Goal: Task Accomplishment & Management: Manage account settings

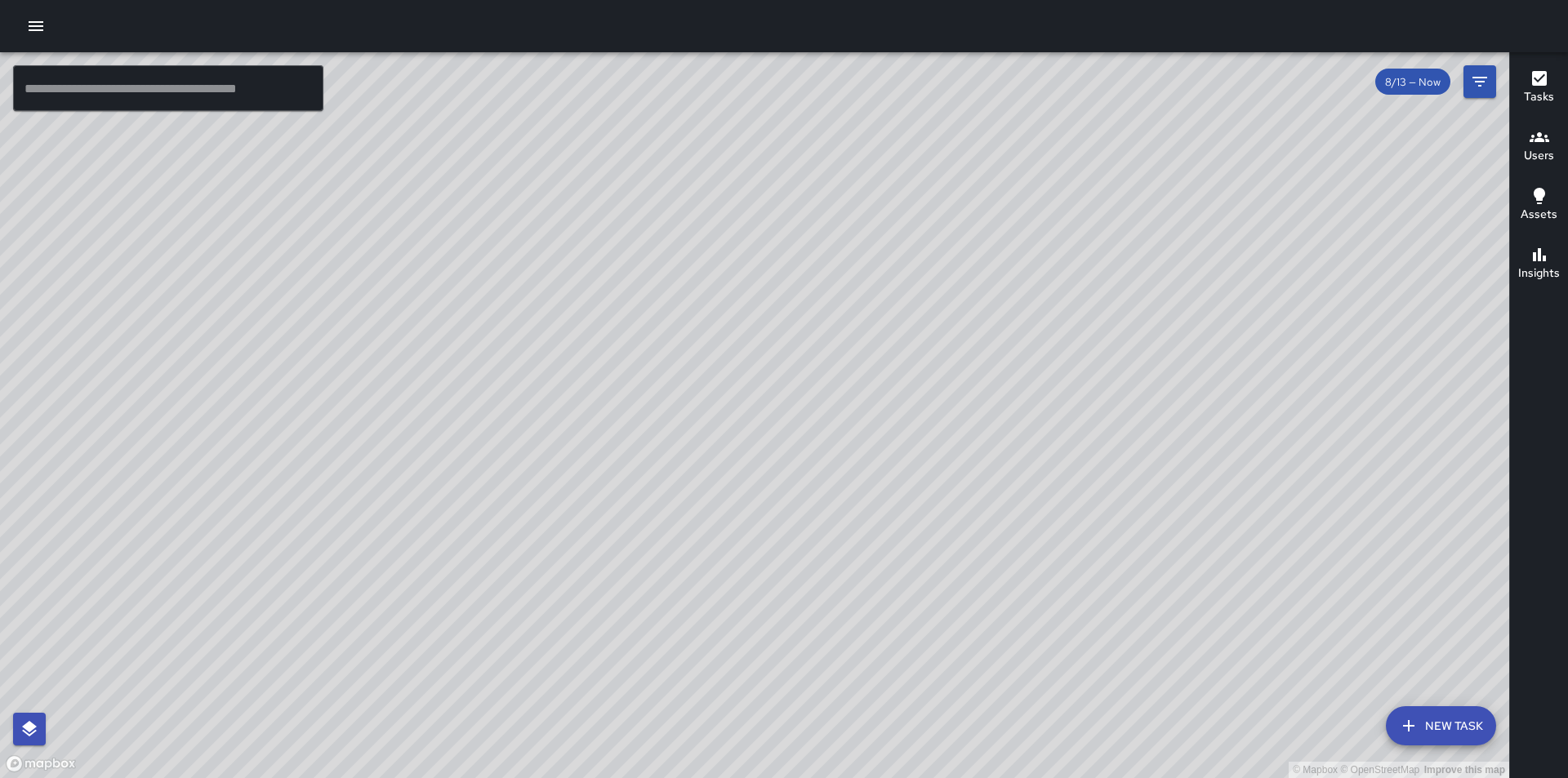
click at [149, 82] on input "text" at bounding box center [168, 87] width 310 height 45
click at [36, 29] on icon "button" at bounding box center [36, 26] width 20 height 20
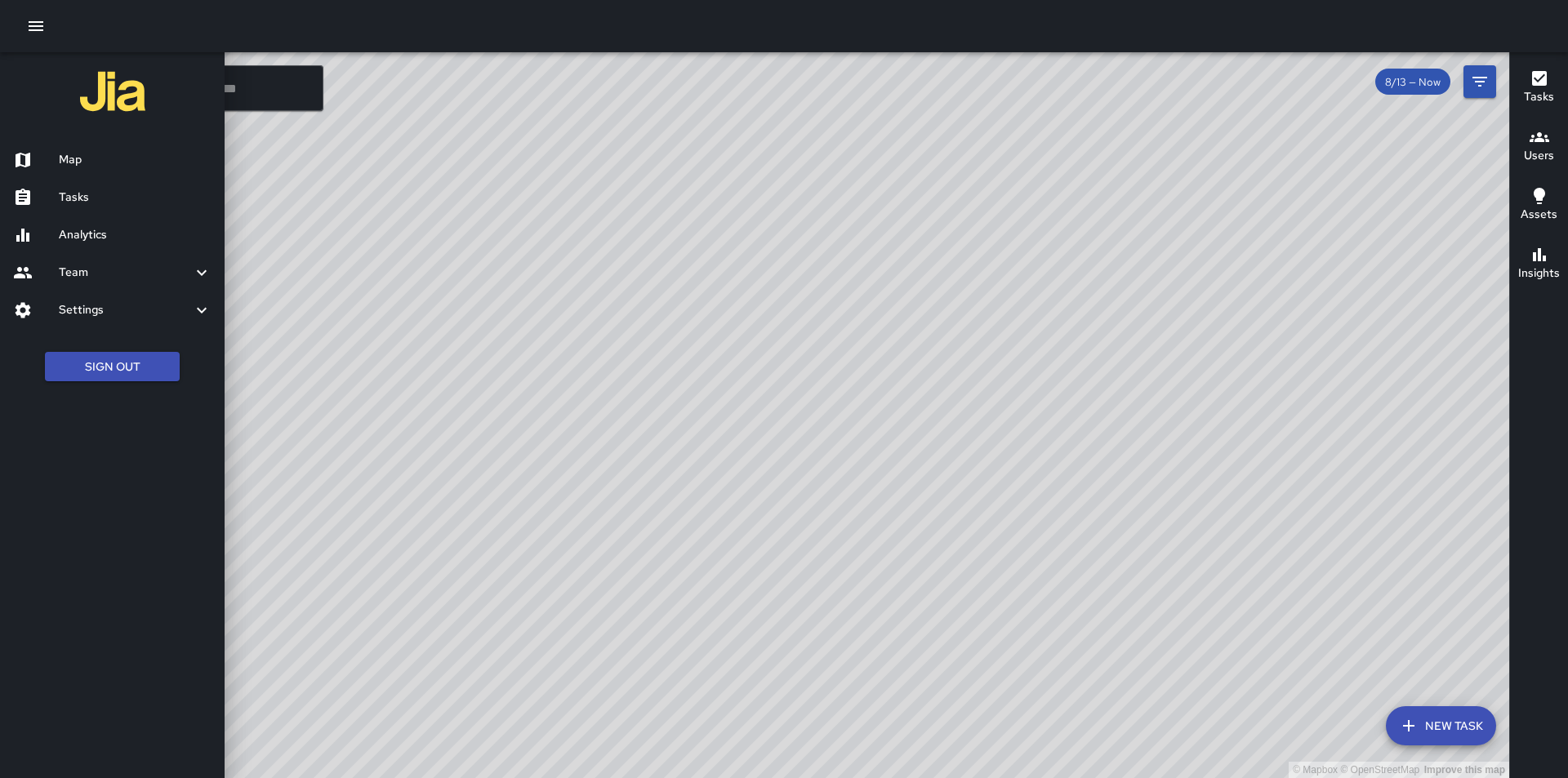
click at [69, 160] on h6 "Map" at bounding box center [135, 160] width 152 height 18
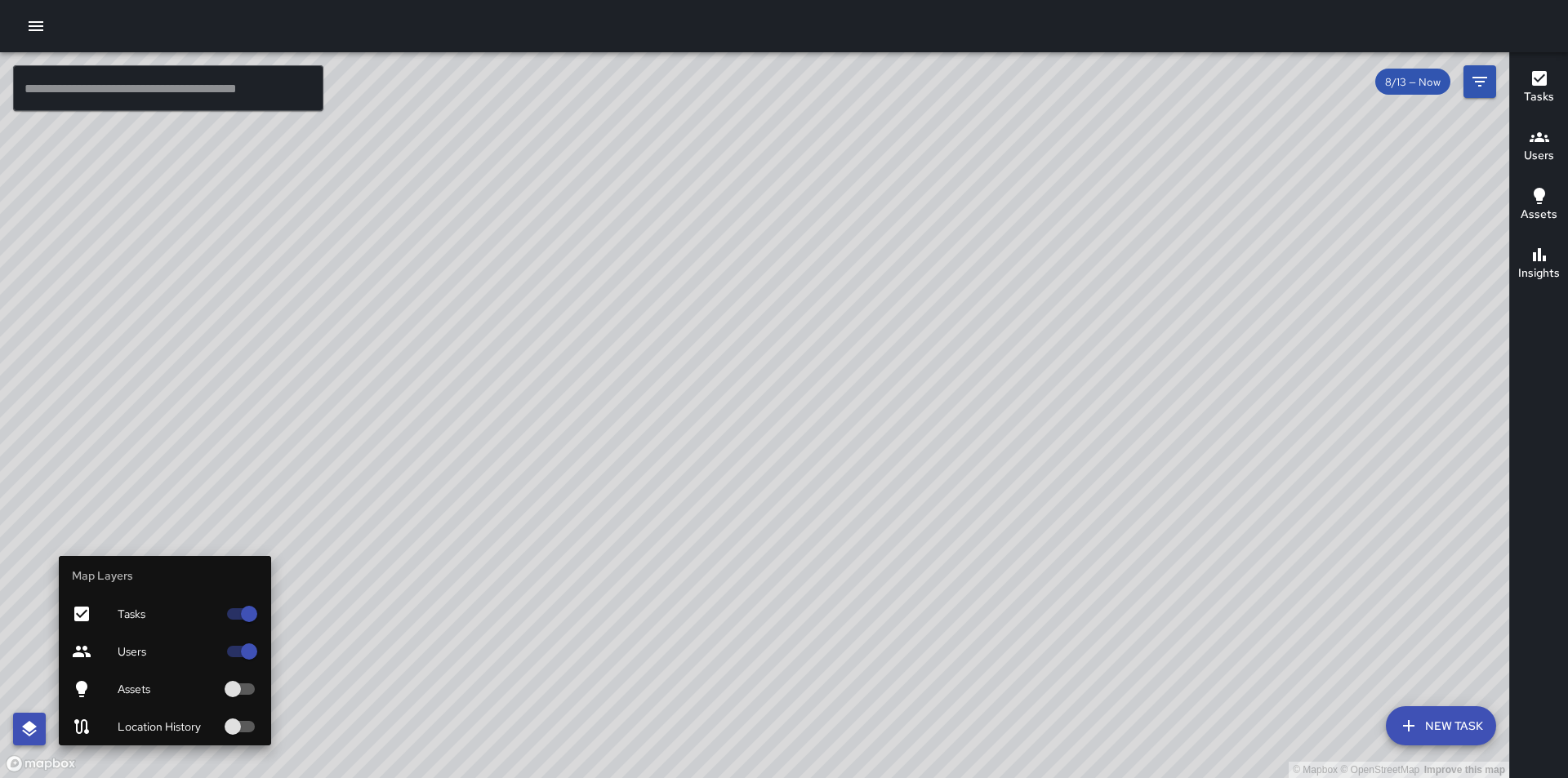
click at [37, 727] on icon "button" at bounding box center [29, 729] width 20 height 20
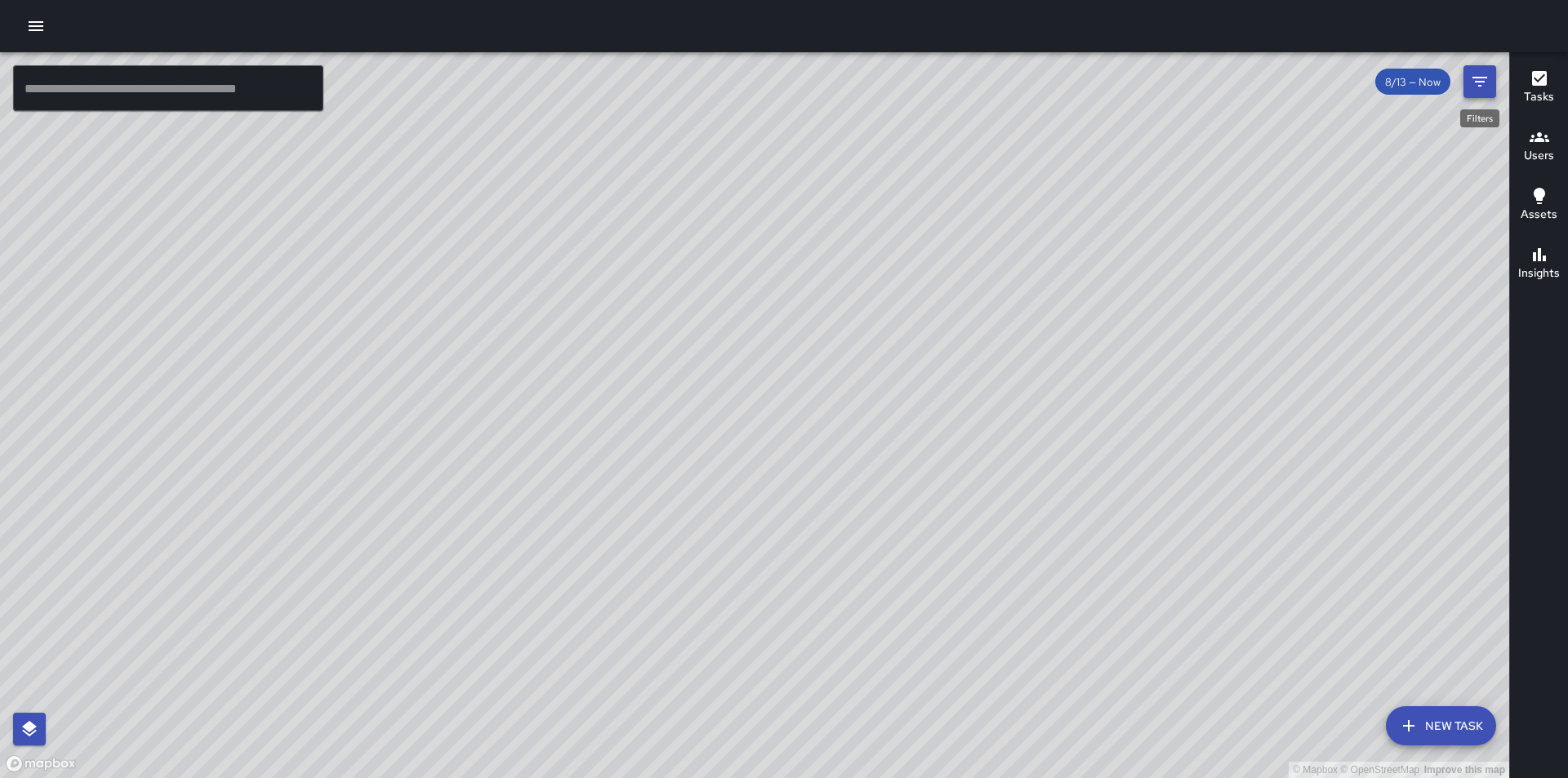
click at [1477, 85] on icon "Filters" at bounding box center [1480, 82] width 20 height 20
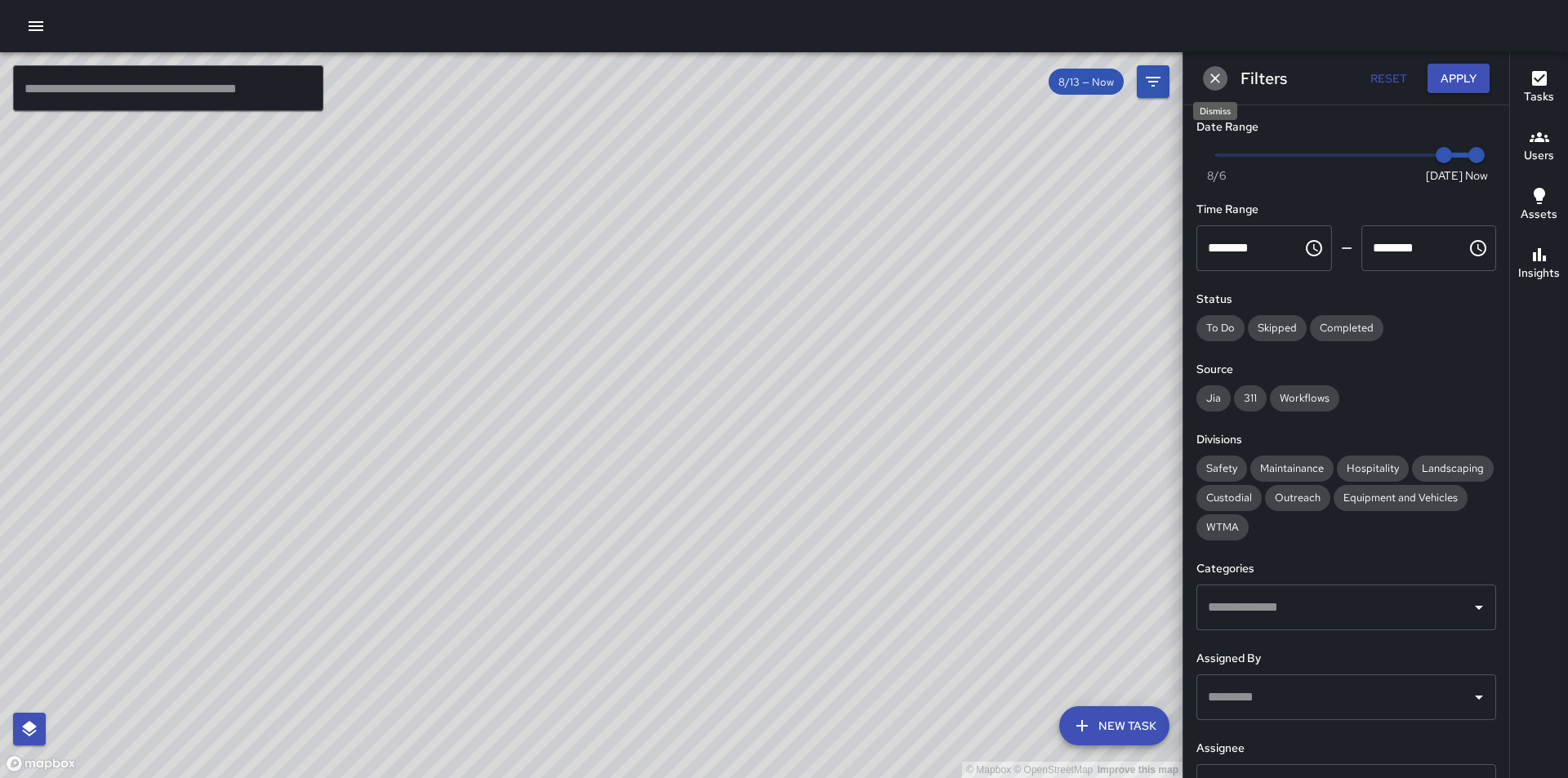
click at [1211, 78] on icon "Dismiss" at bounding box center [1215, 78] width 16 height 16
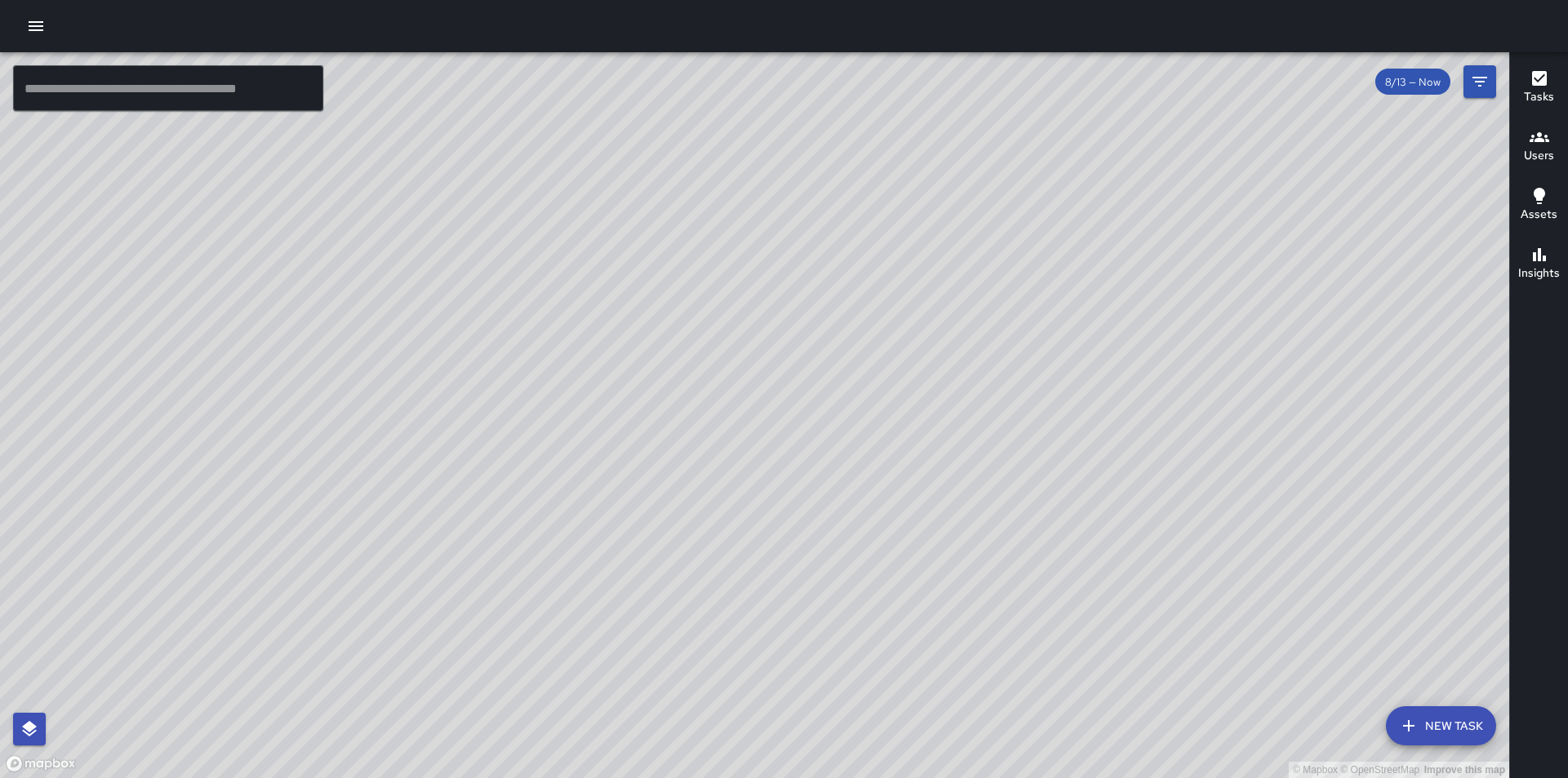
click at [1539, 190] on icon "button" at bounding box center [1539, 196] width 12 height 16
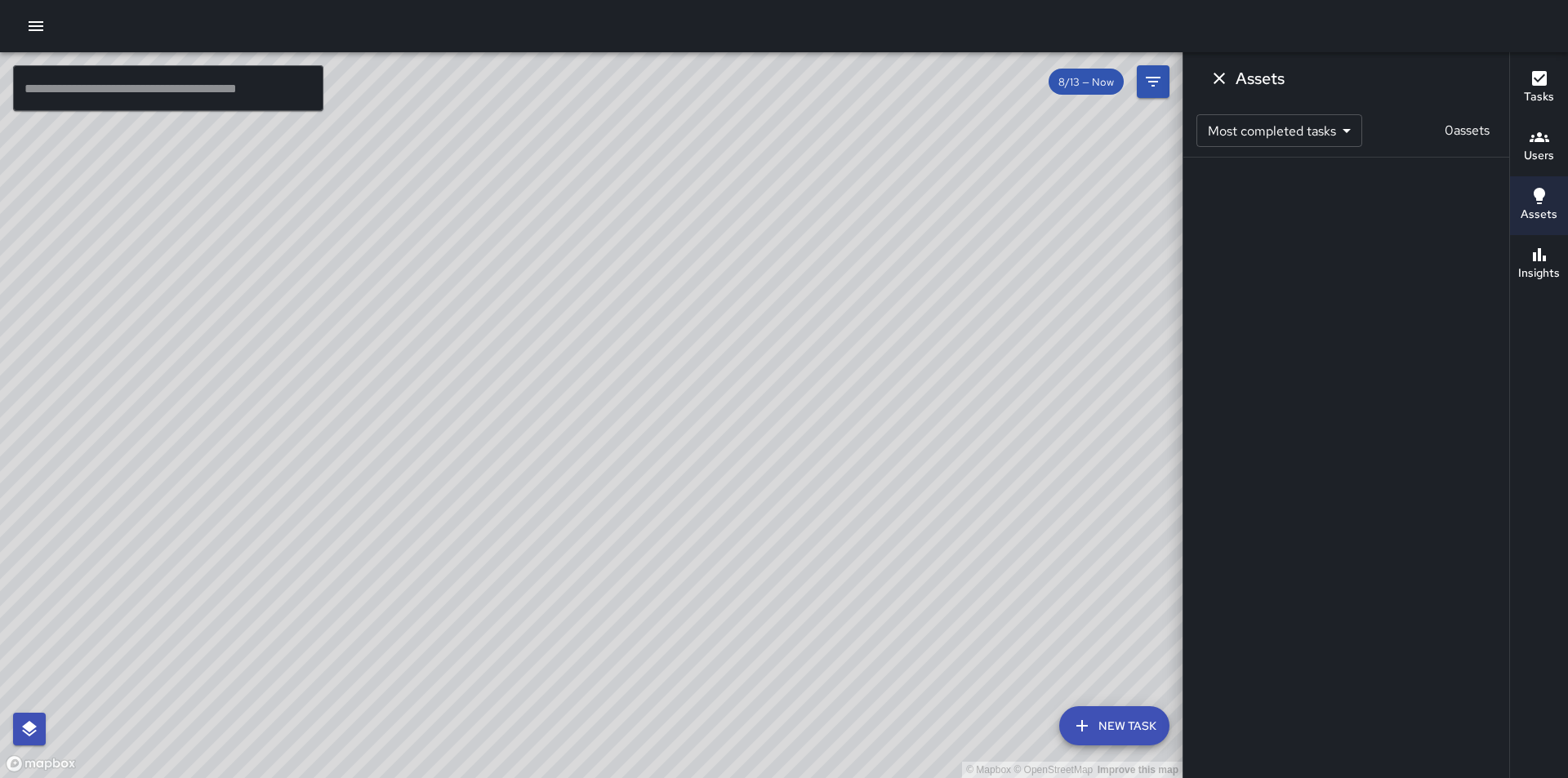
click at [1217, 78] on icon "Dismiss" at bounding box center [1219, 78] width 20 height 20
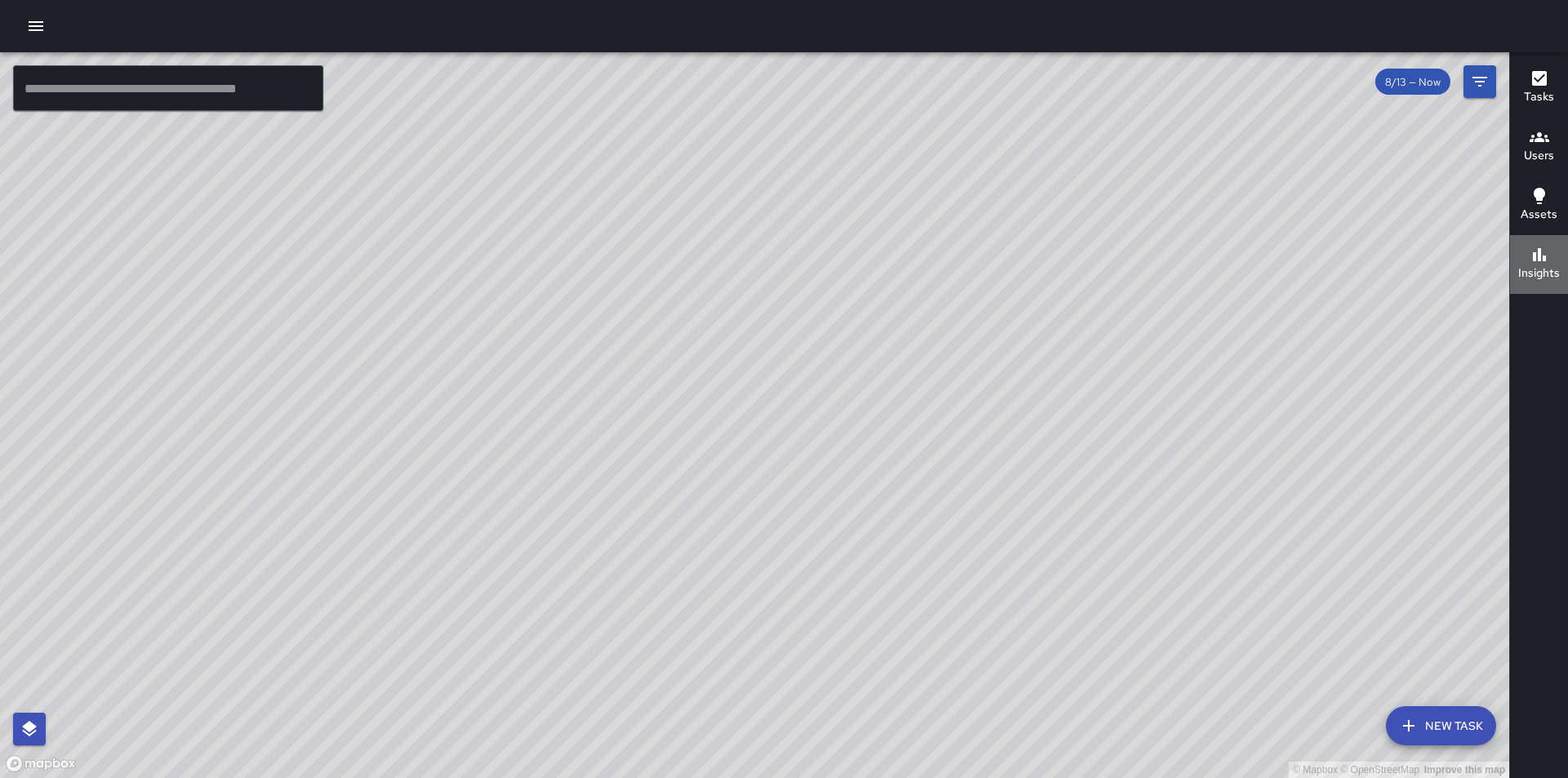
click at [1535, 264] on icon "button" at bounding box center [1539, 255] width 20 height 20
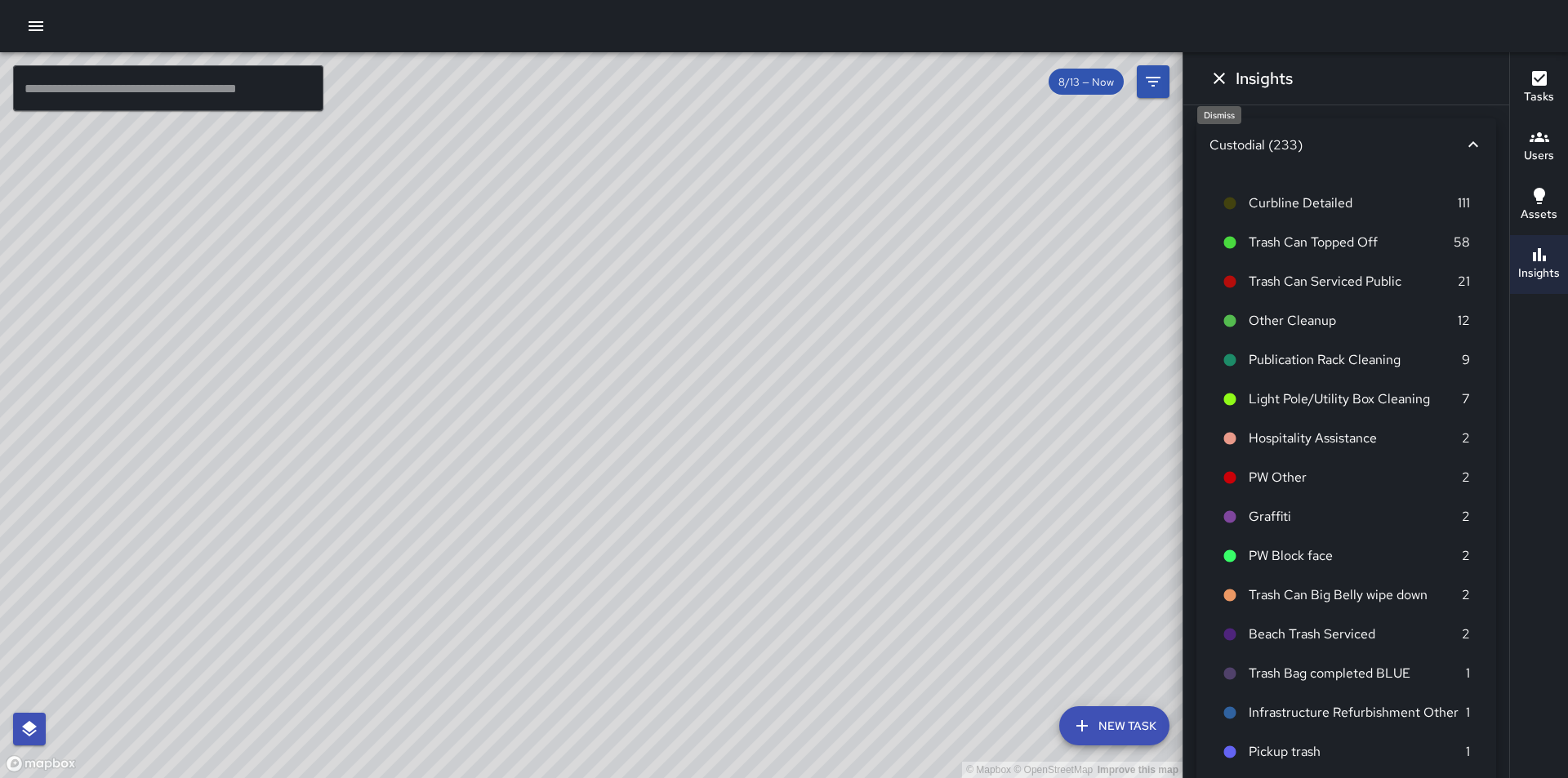
click at [1220, 76] on icon "Dismiss" at bounding box center [1219, 78] width 12 height 12
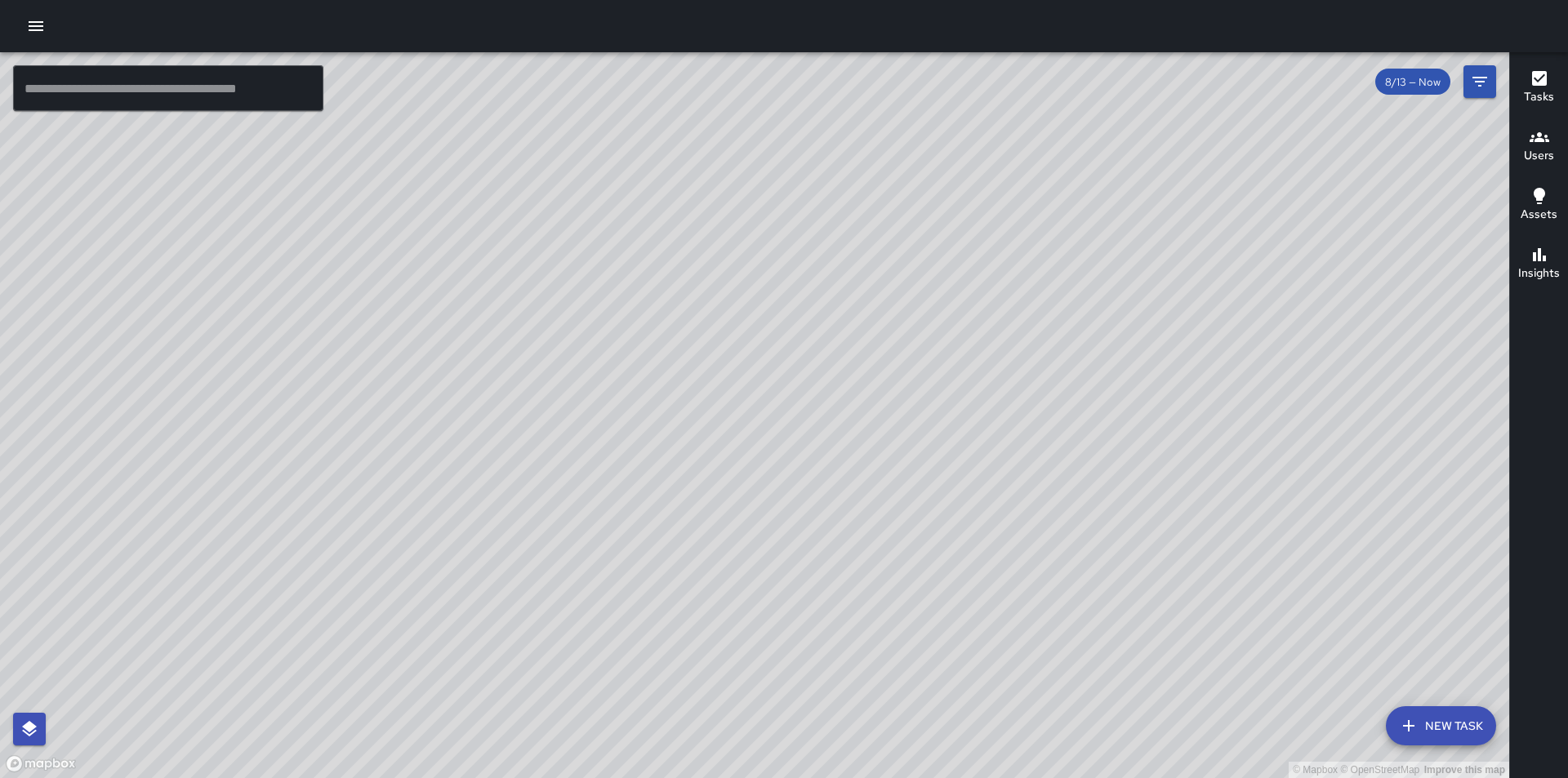
click at [1532, 83] on icon "button" at bounding box center [1539, 78] width 14 height 14
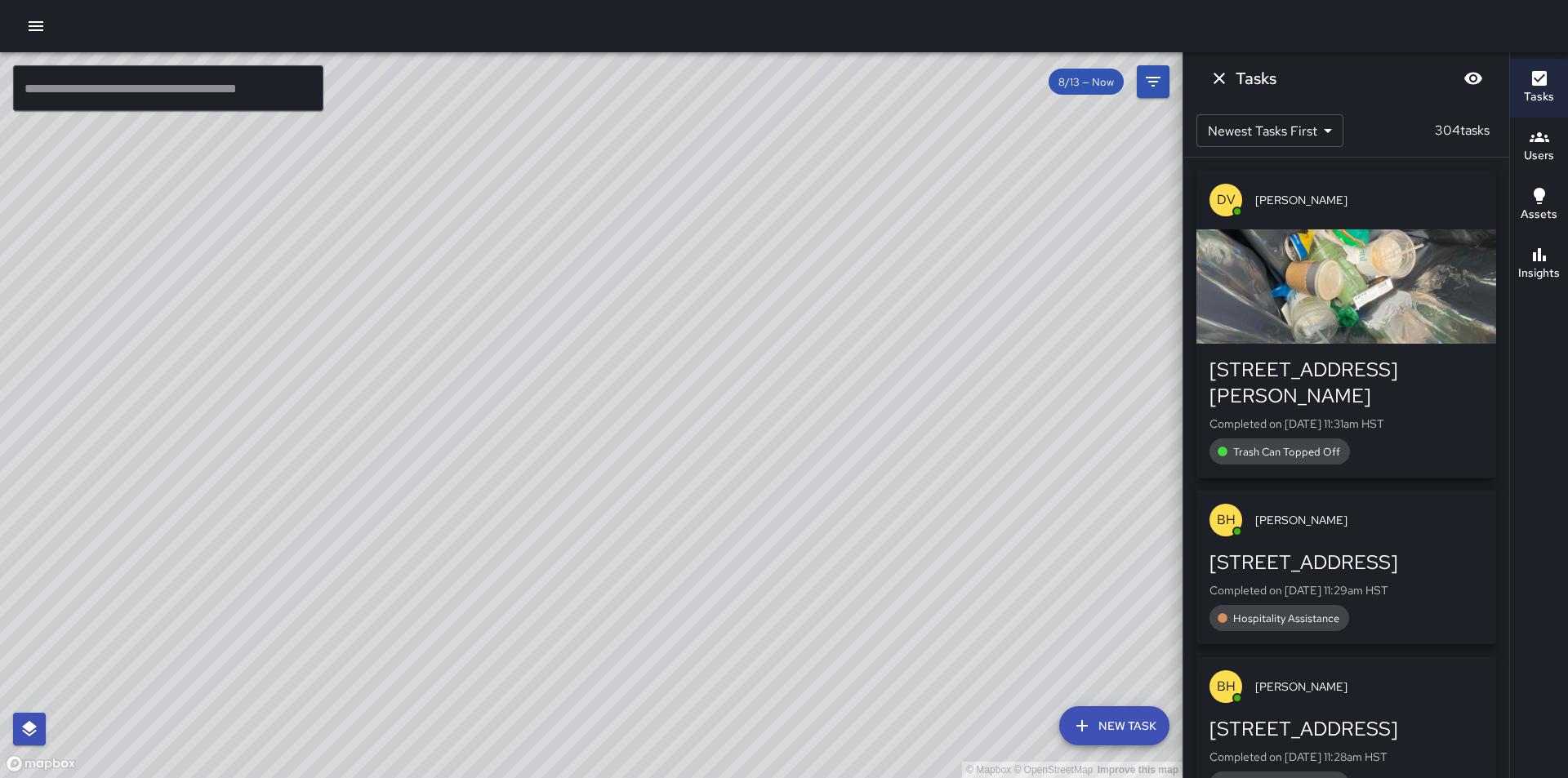
click at [1545, 78] on icon "button" at bounding box center [1539, 78] width 14 height 14
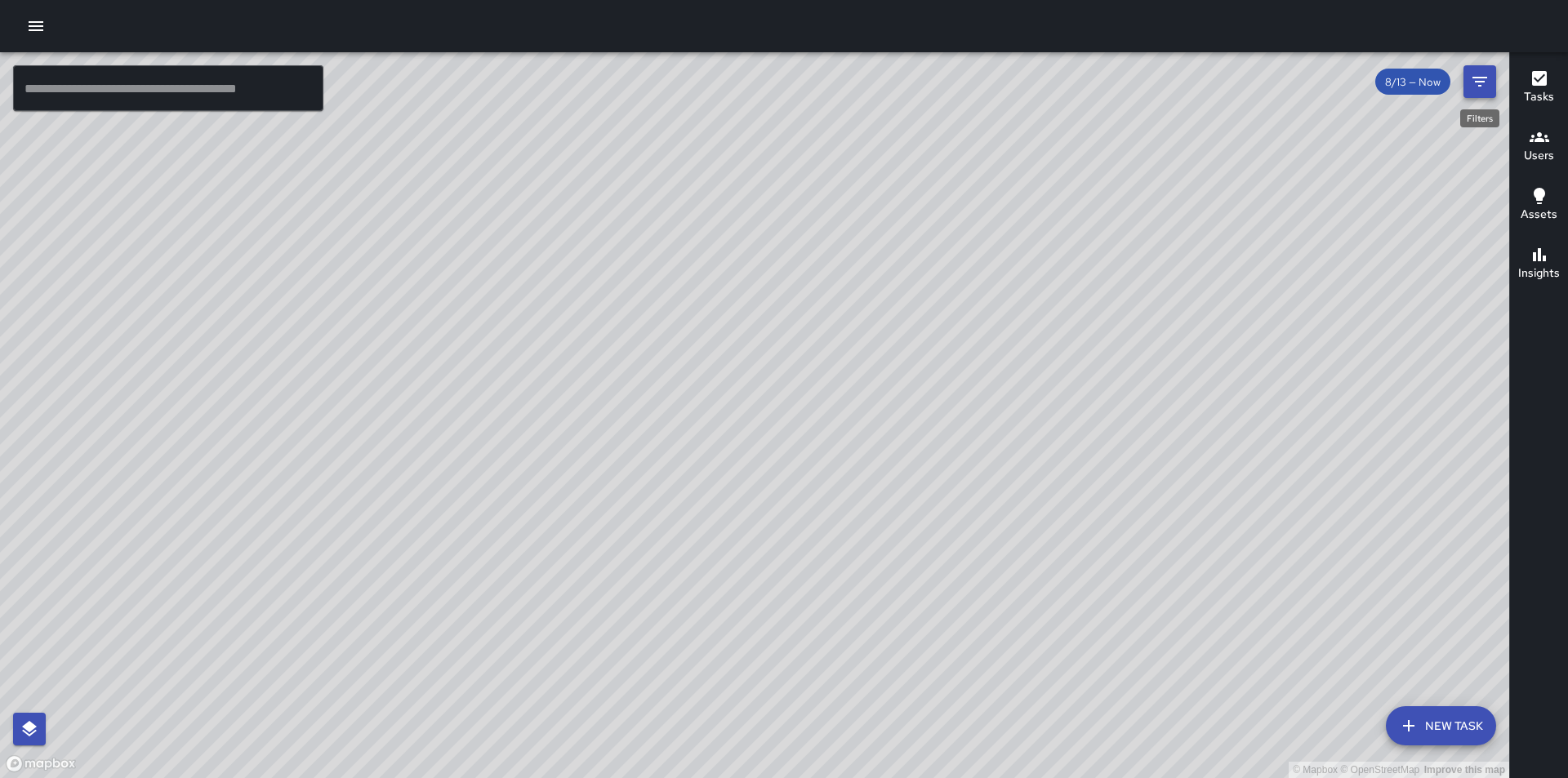
click at [1474, 78] on icon "Filters" at bounding box center [1480, 81] width 14 height 10
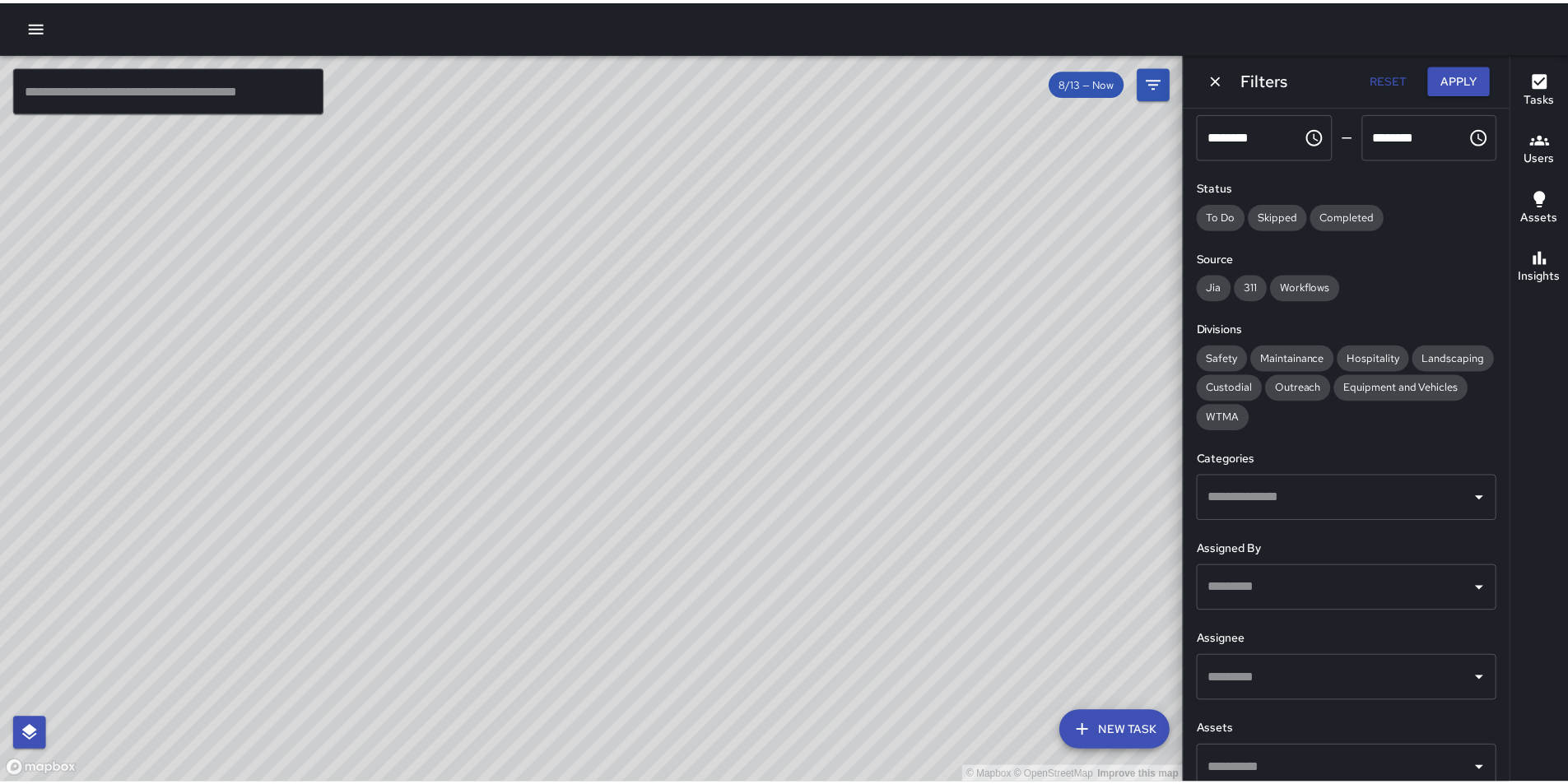
scroll to position [136, 0]
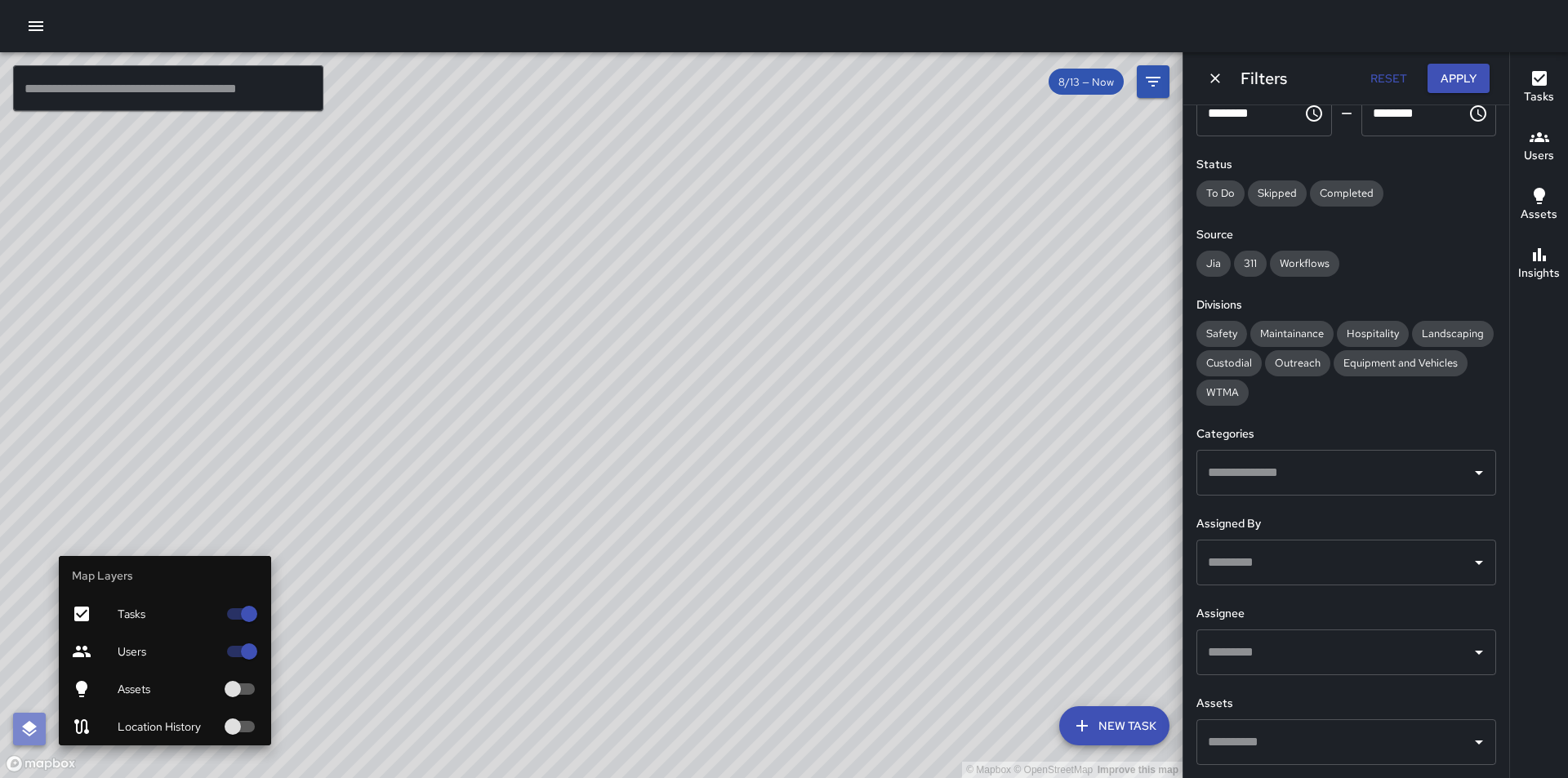
click at [33, 733] on icon "button" at bounding box center [29, 728] width 14 height 15
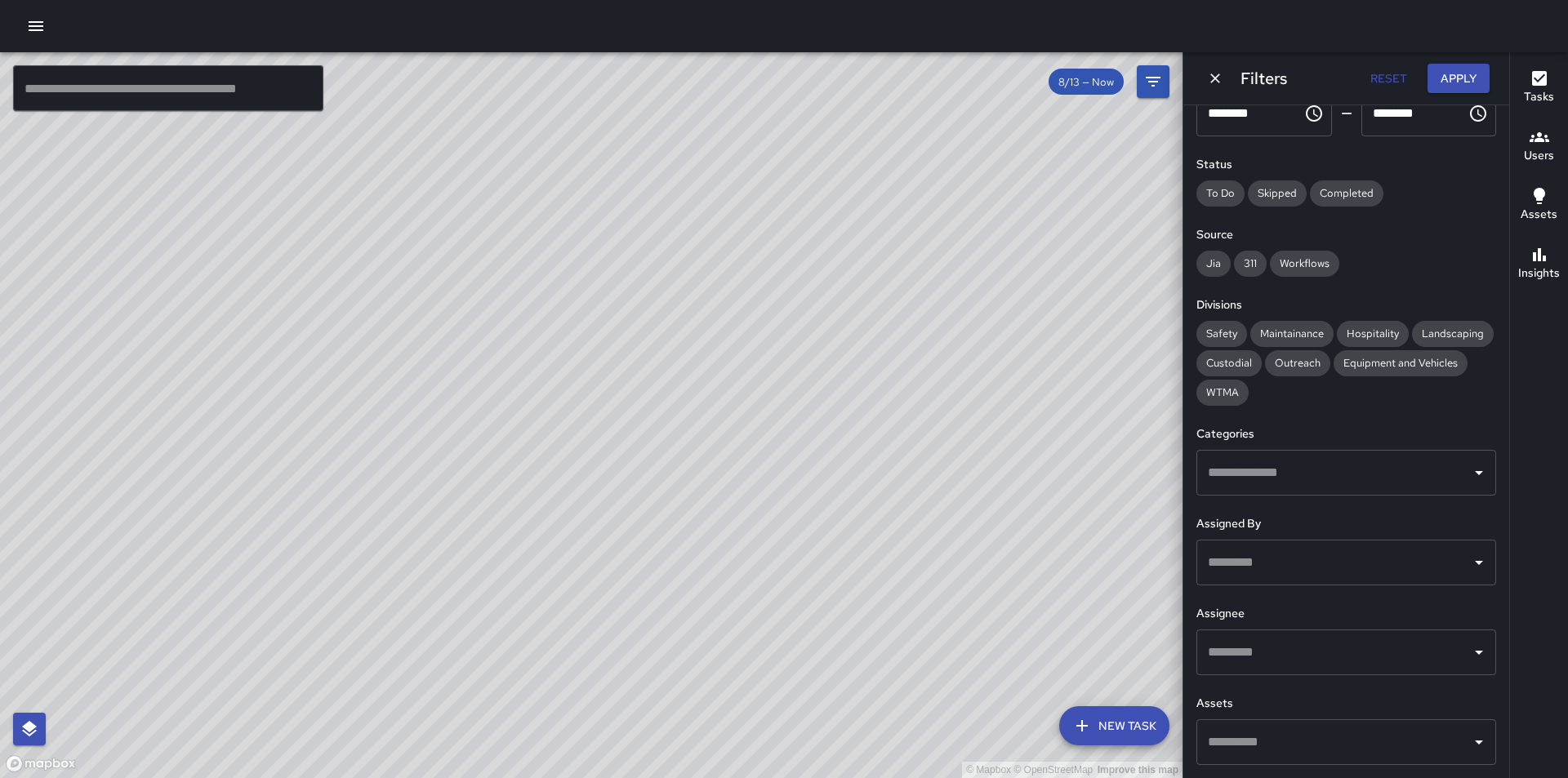
click at [39, 20] on icon "button" at bounding box center [36, 26] width 20 height 20
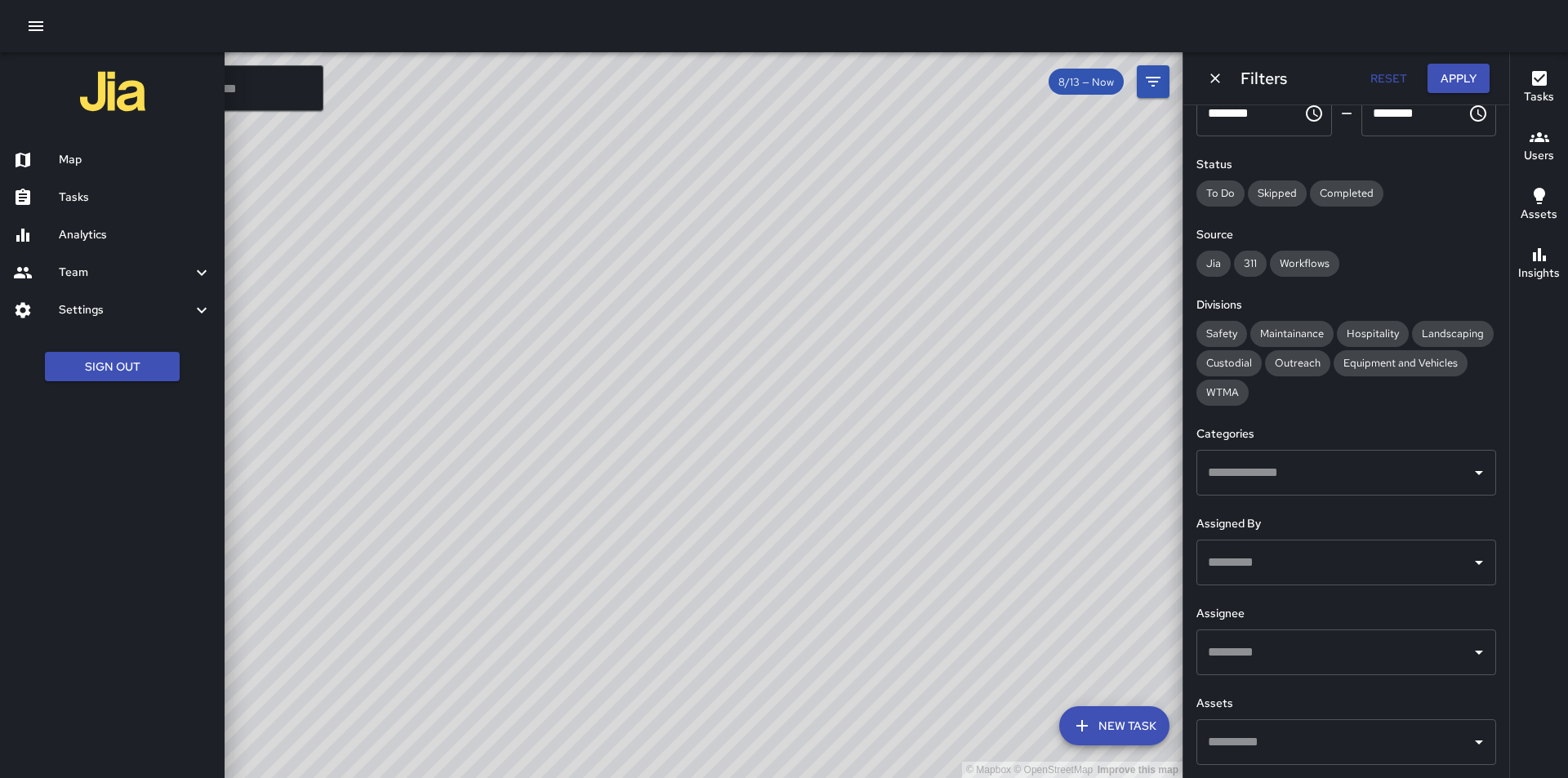
click at [29, 301] on icon at bounding box center [23, 310] width 20 height 20
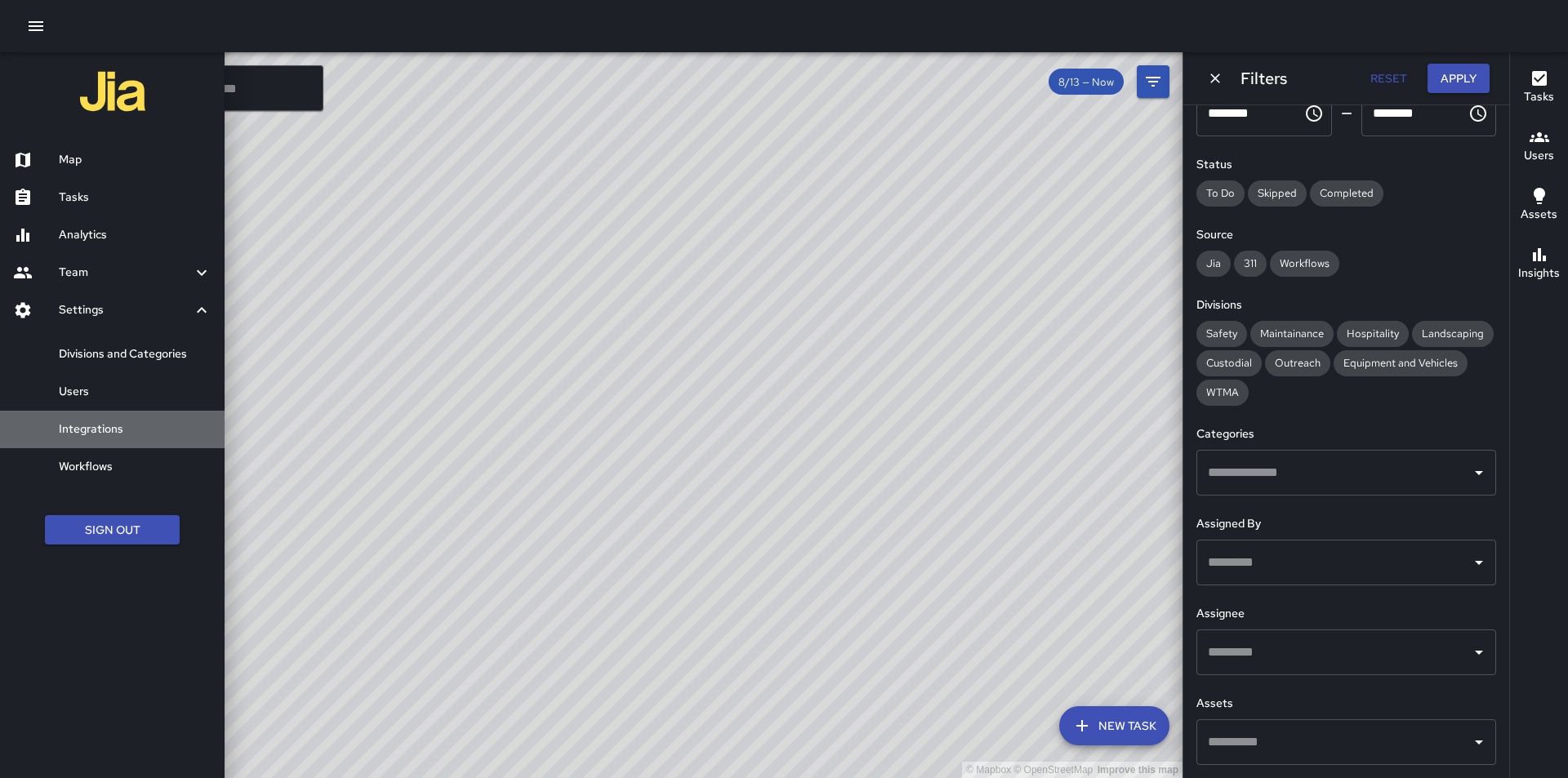
click at [93, 430] on h6 "Integrations" at bounding box center [135, 430] width 152 height 18
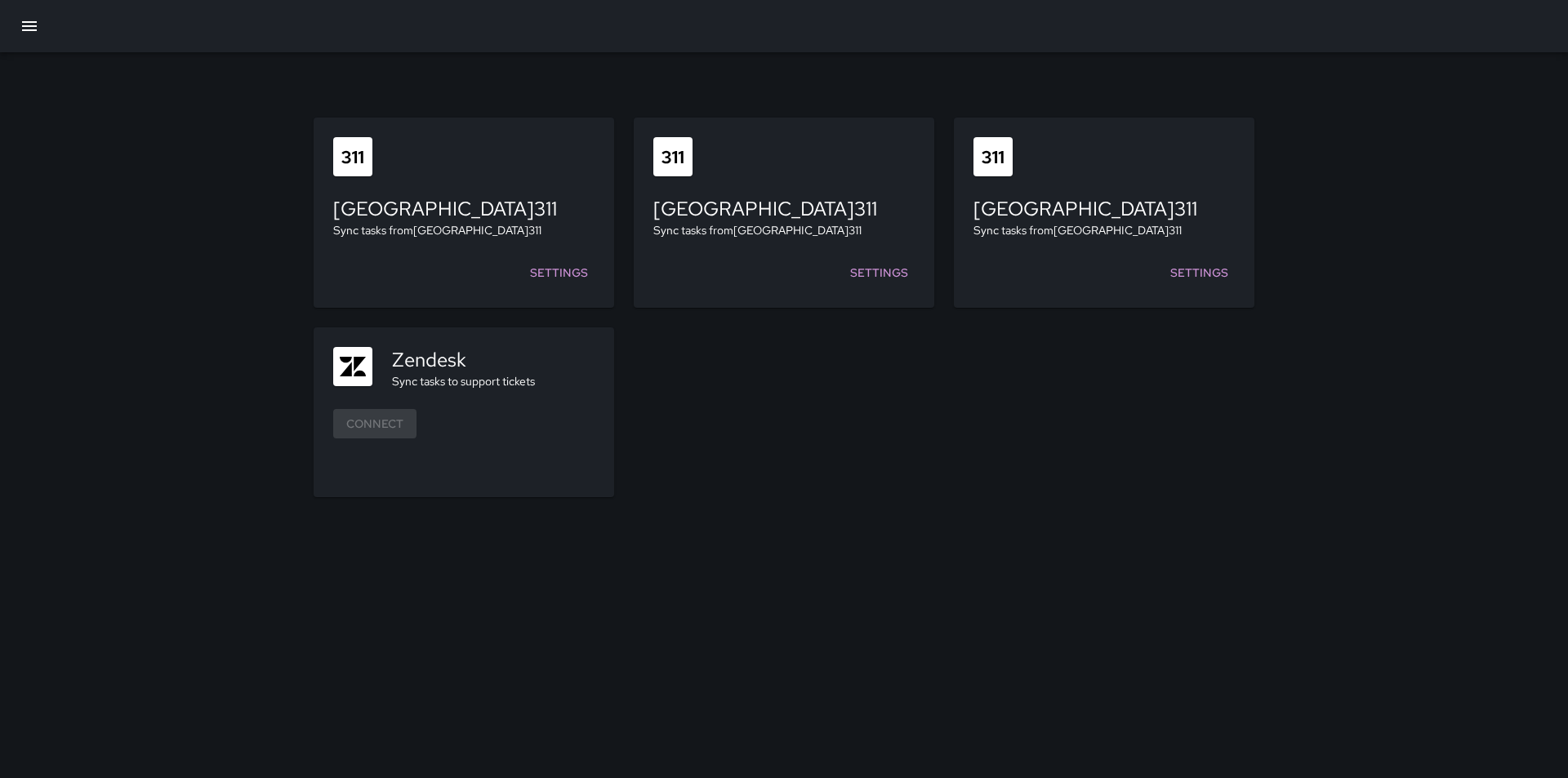
click at [27, 24] on icon "button" at bounding box center [29, 26] width 20 height 20
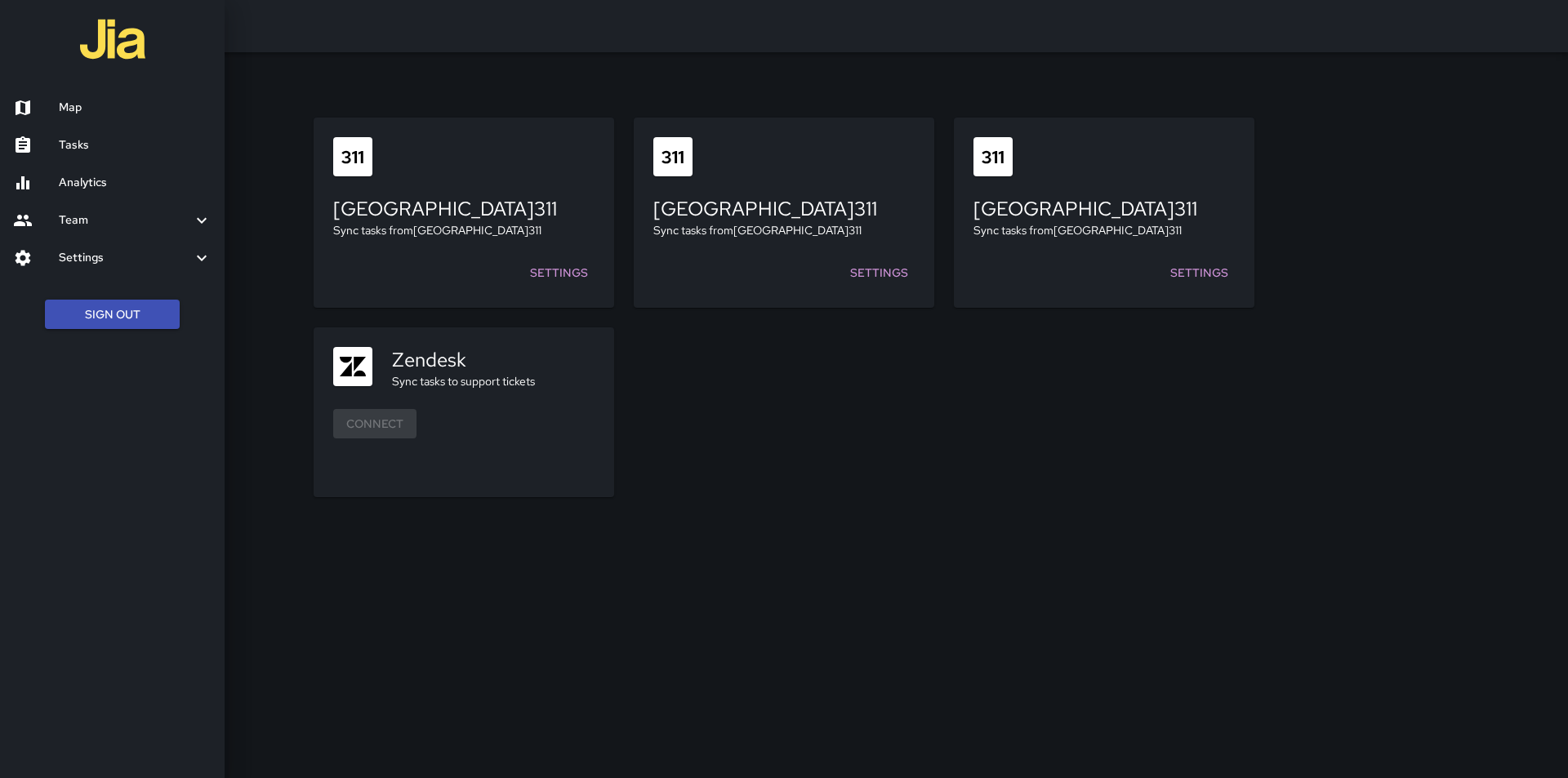
click at [59, 256] on h6 "Settings" at bounding box center [125, 258] width 133 height 18
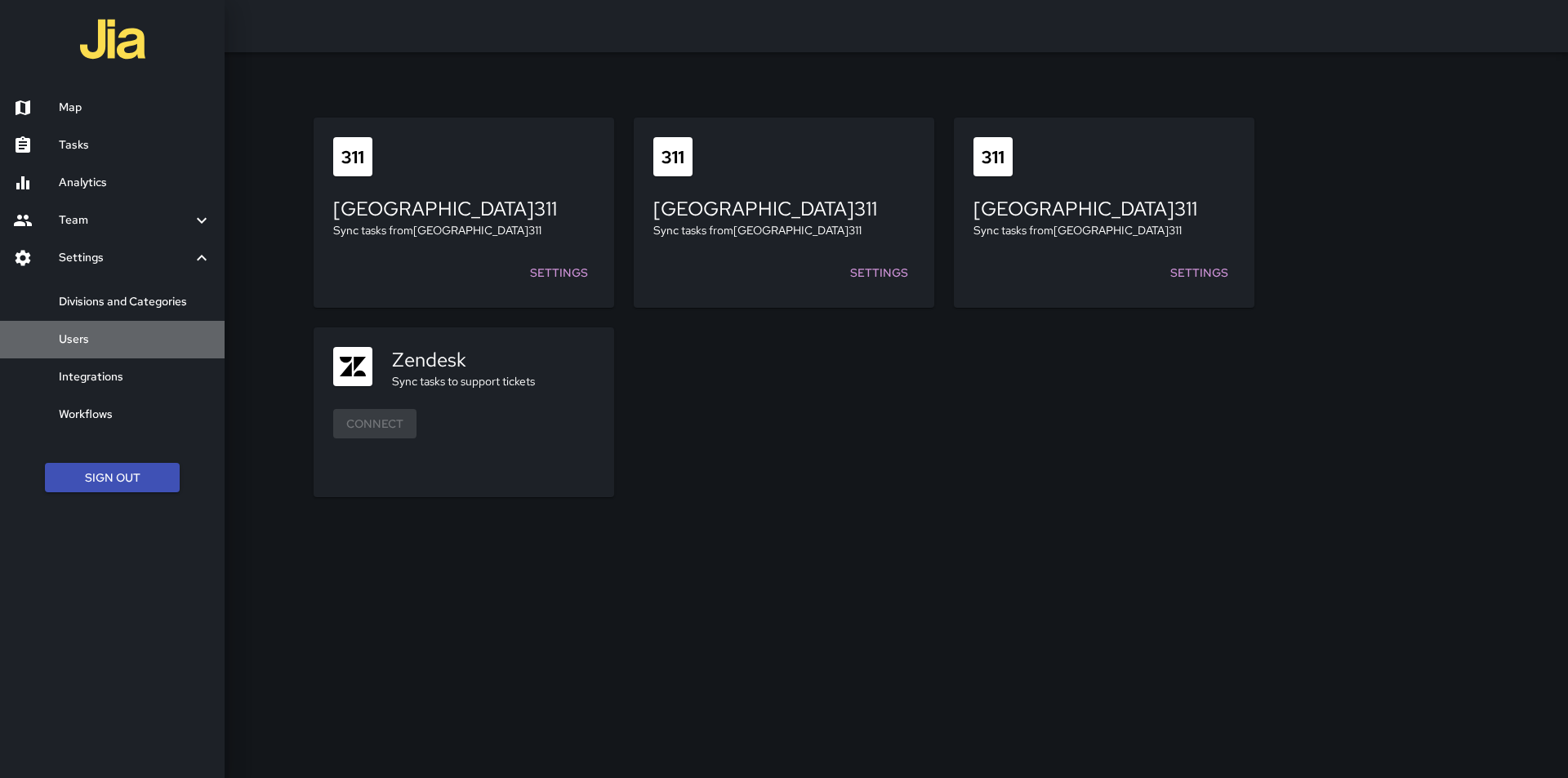
click at [74, 335] on h6 "Users" at bounding box center [135, 340] width 152 height 18
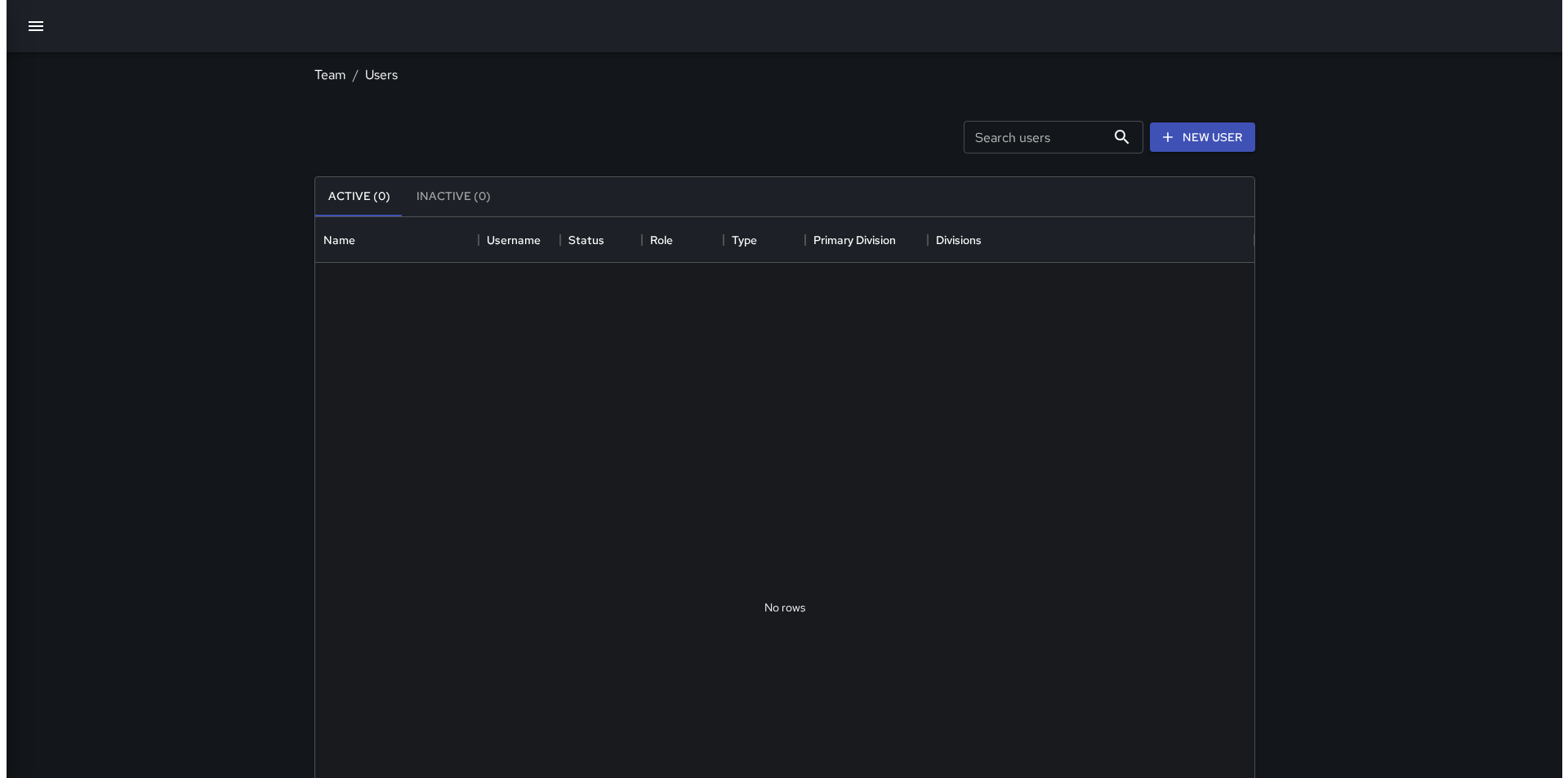
scroll to position [723, 927]
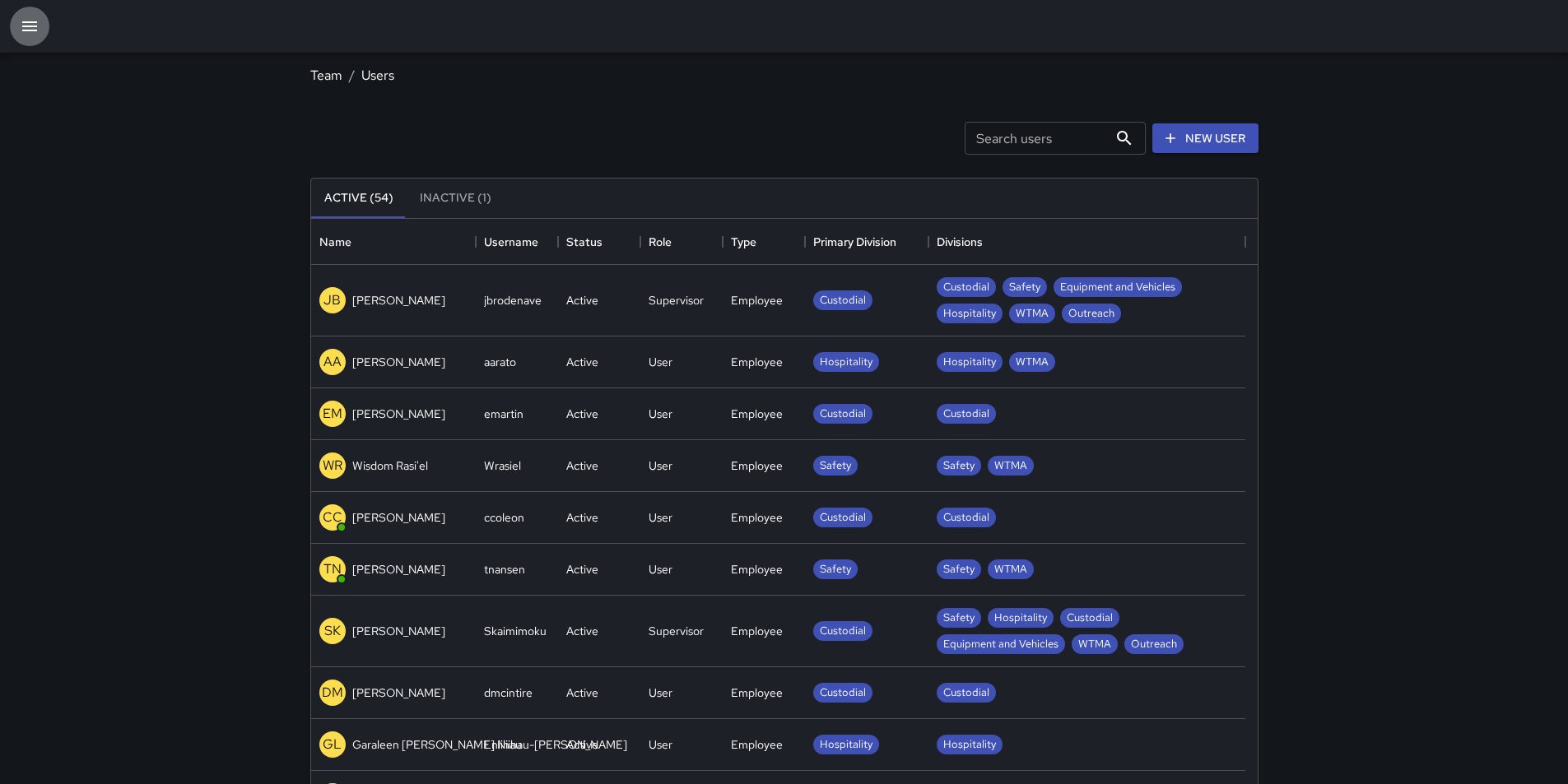
click at [31, 20] on icon "button" at bounding box center [30, 26] width 20 height 20
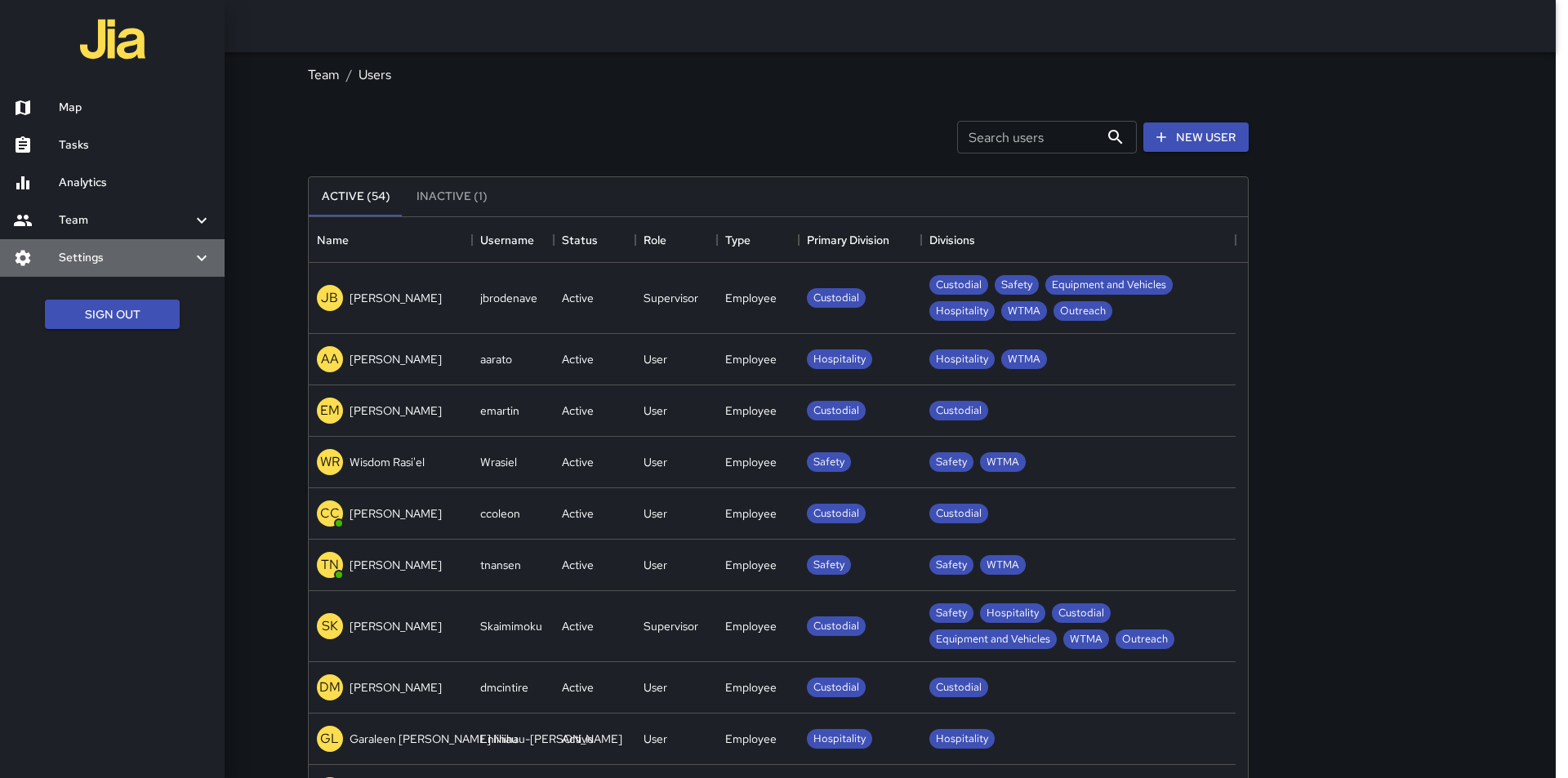
click at [45, 258] on div at bounding box center [36, 258] width 45 height 20
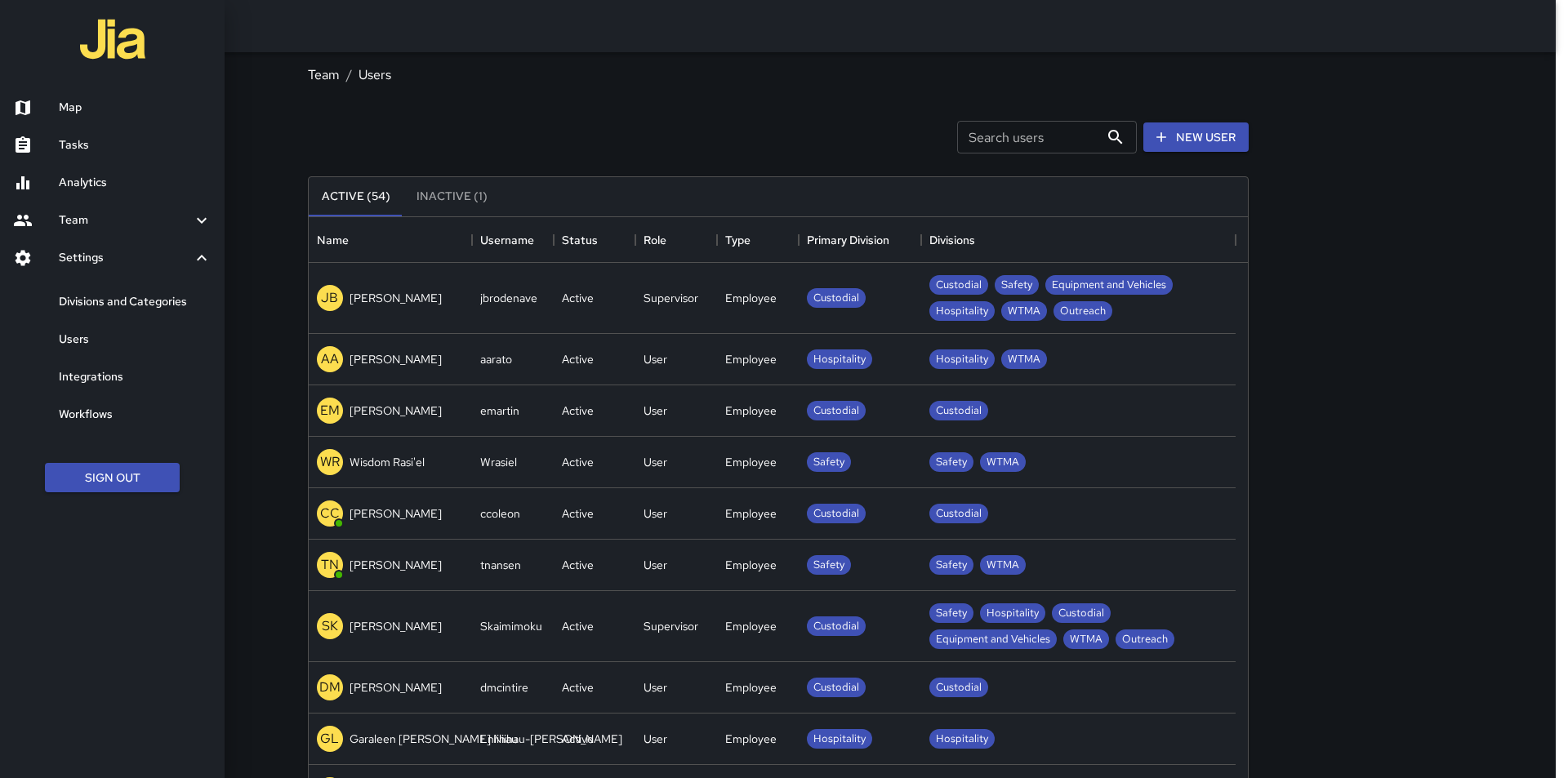
click at [85, 296] on h6 "Divisions and Categories" at bounding box center [135, 302] width 152 height 18
